Goal: Task Accomplishment & Management: Manage account settings

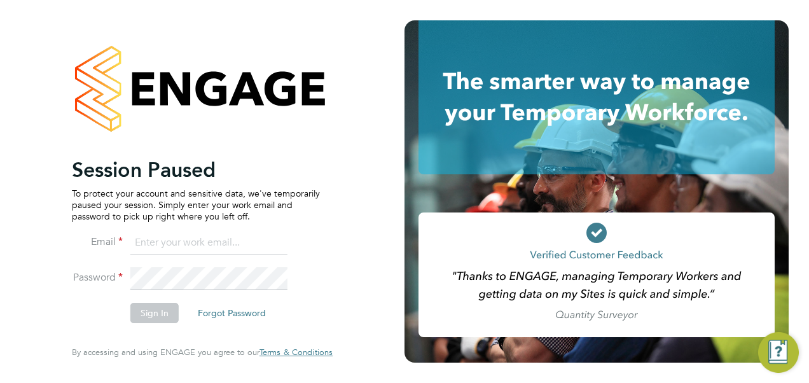
click at [194, 235] on input at bounding box center [208, 243] width 157 height 23
type input "[PERSON_NAME][EMAIL_ADDRESS][PERSON_NAME][PERSON_NAME][DOMAIN_NAME]"
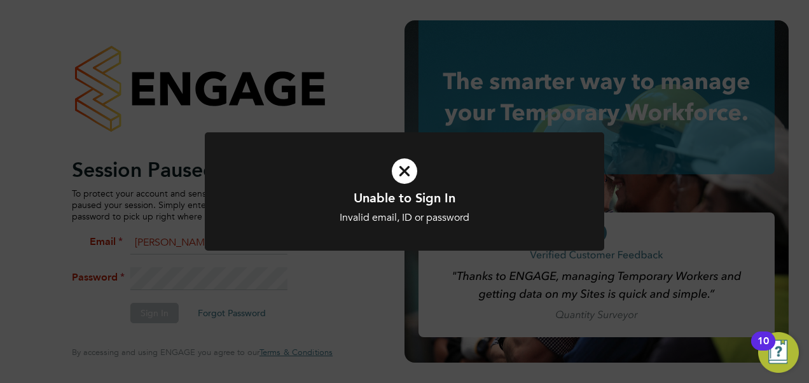
drag, startPoint x: 401, startPoint y: 179, endPoint x: 392, endPoint y: 180, distance: 8.9
click at [401, 179] on icon at bounding box center [404, 171] width 331 height 50
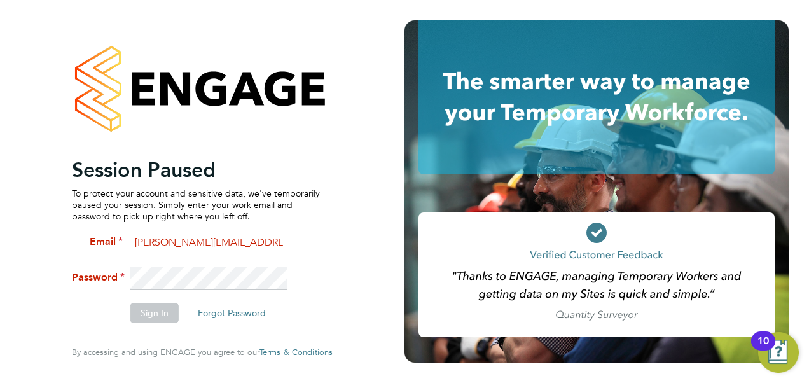
click at [122, 290] on li "Password" at bounding box center [196, 284] width 248 height 35
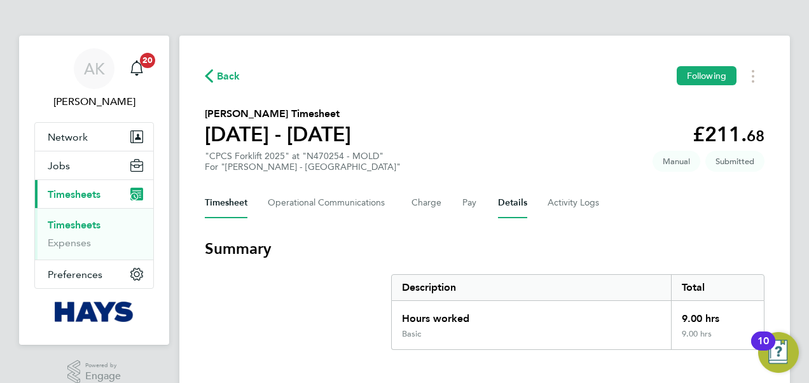
click at [507, 199] on button "Details" at bounding box center [512, 203] width 29 height 31
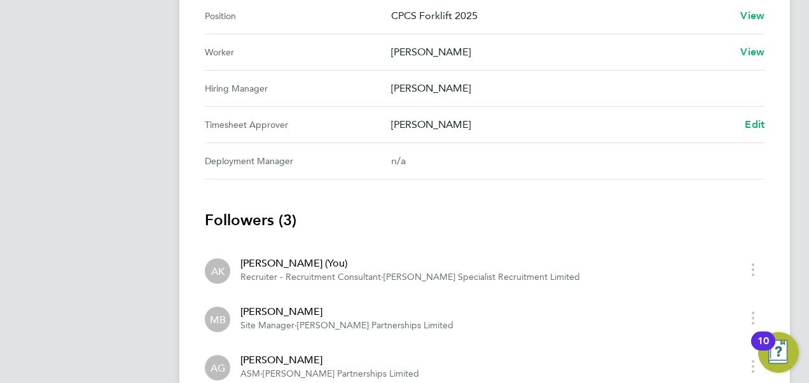
scroll to position [636, 0]
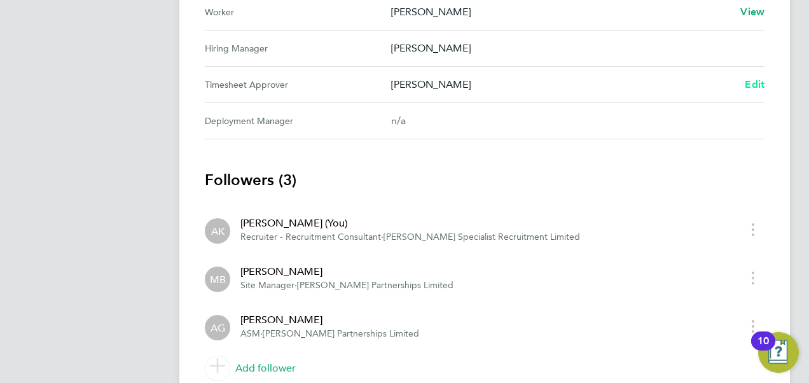
click at [754, 78] on span "Edit" at bounding box center [755, 84] width 20 height 12
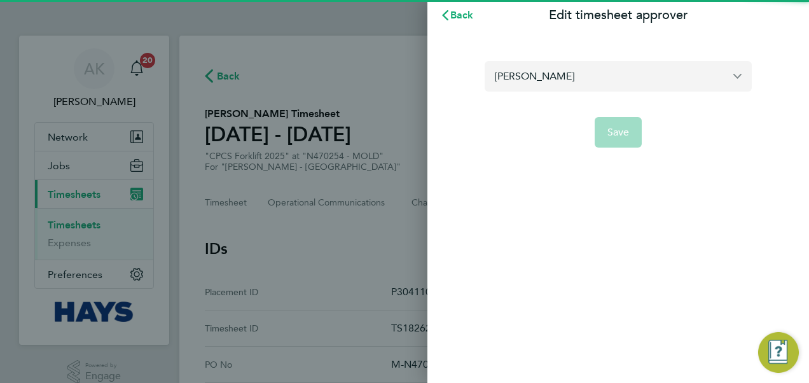
click at [536, 73] on input "Alex Good-Marsh" at bounding box center [618, 76] width 267 height 30
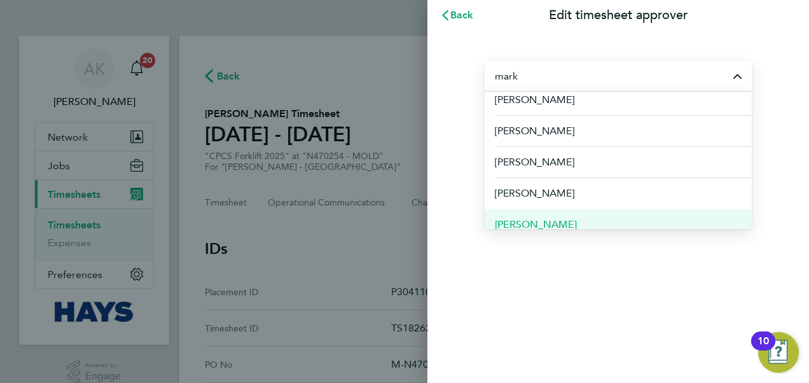
scroll to position [254, 0]
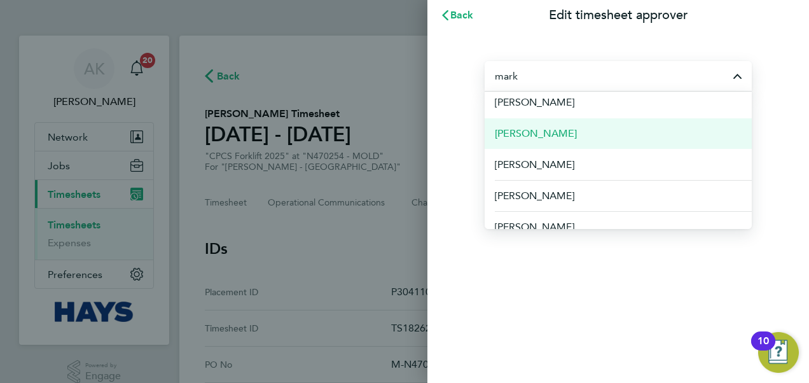
click at [555, 132] on li "Mark Mellor" at bounding box center [618, 133] width 267 height 31
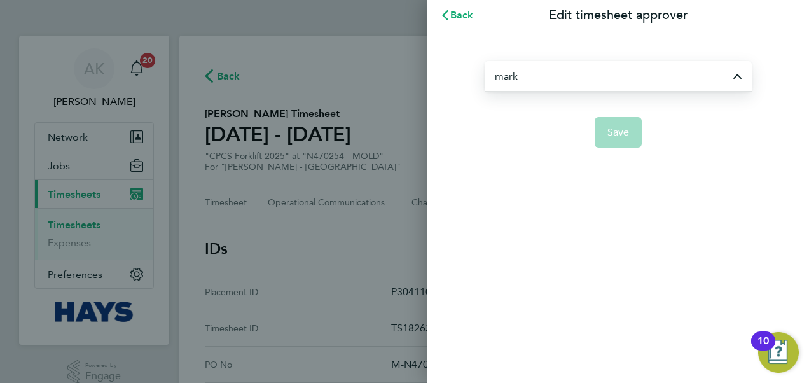
type input "Mark Mellor"
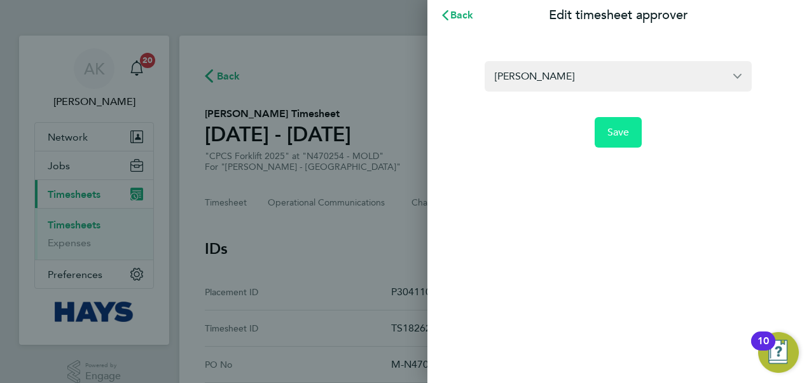
click at [611, 123] on button "Save" at bounding box center [619, 132] width 48 height 31
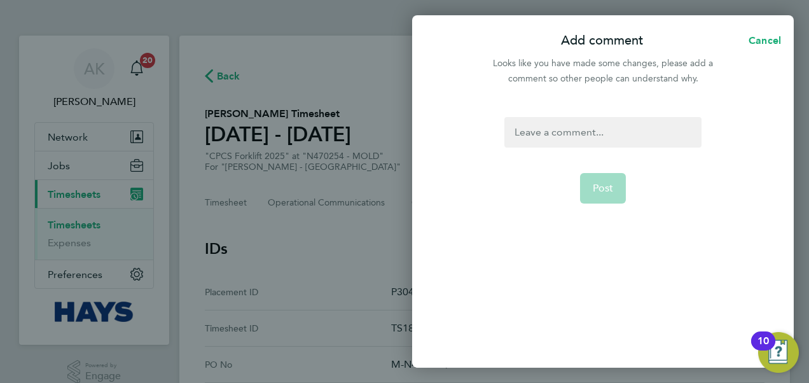
click at [571, 125] on div at bounding box center [602, 132] width 197 height 31
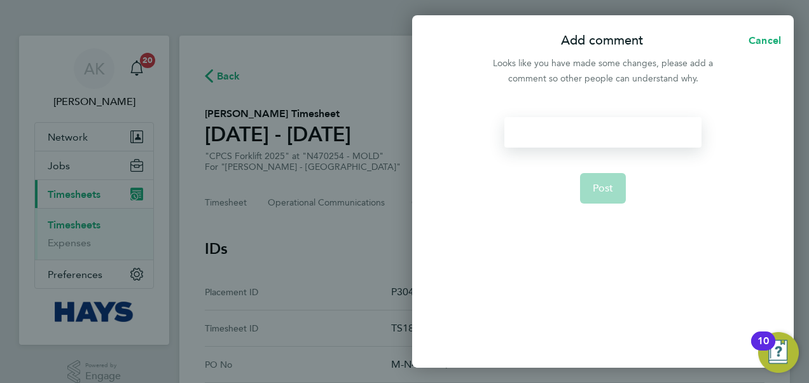
click at [570, 125] on div at bounding box center [602, 132] width 197 height 31
click at [611, 181] on button "Post" at bounding box center [603, 188] width 46 height 31
